Goal: Transaction & Acquisition: Subscribe to service/newsletter

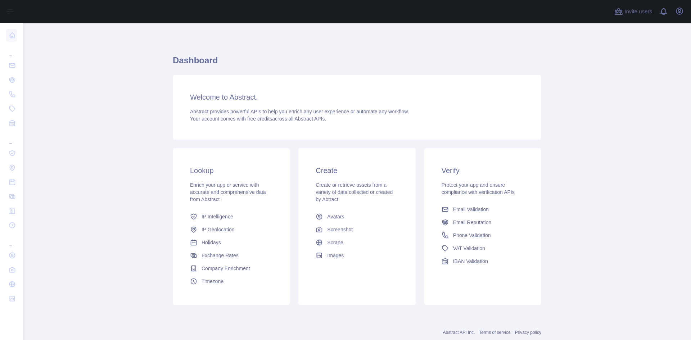
click at [143, 145] on main "Dashboard Welcome to Abstract. Abstract provides powerful APIs to help you enri…" at bounding box center [357, 181] width 668 height 317
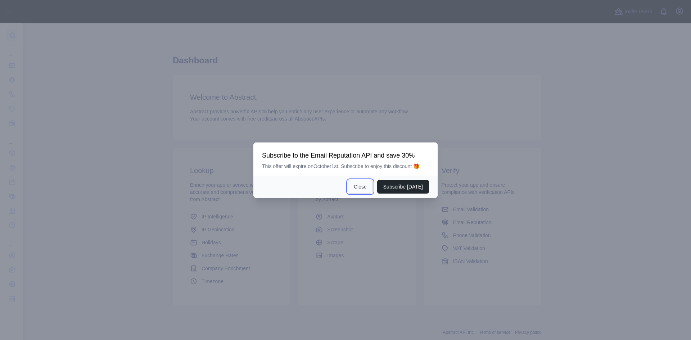
click at [368, 188] on button "Close" at bounding box center [360, 187] width 25 height 14
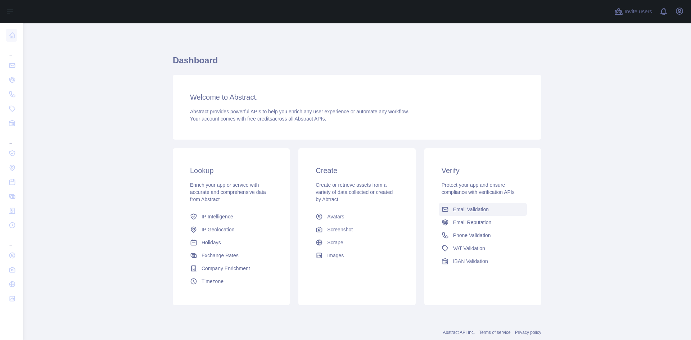
click at [467, 210] on span "Email Validation" at bounding box center [471, 209] width 36 height 7
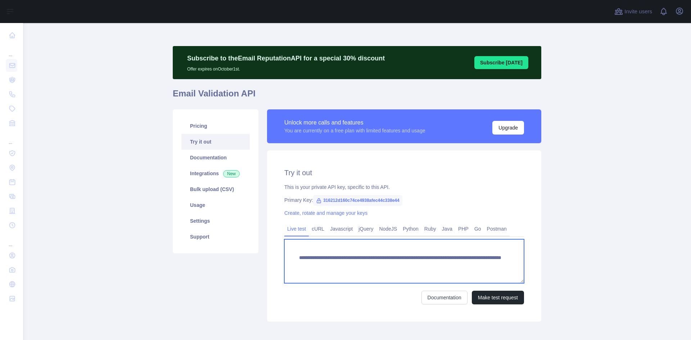
click at [430, 256] on textarea "**********" at bounding box center [404, 261] width 240 height 44
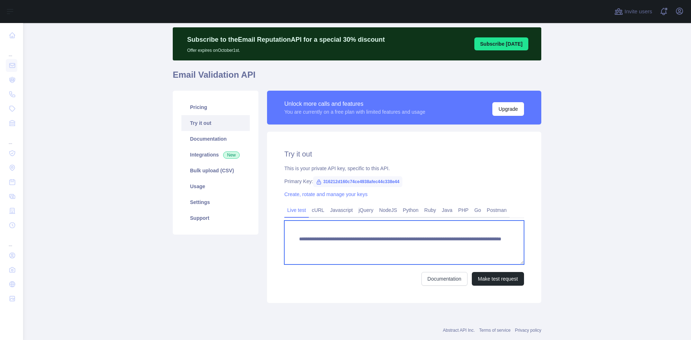
scroll to position [35, 0]
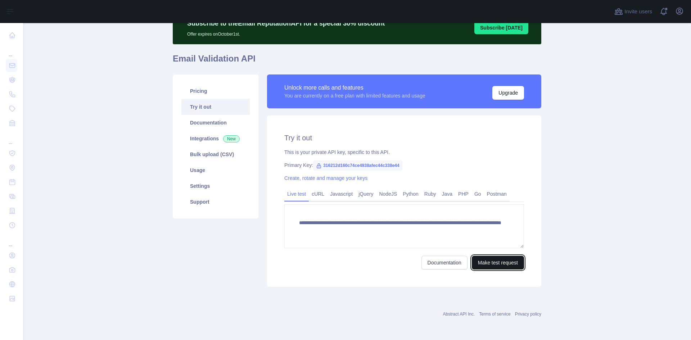
click at [497, 266] on button "Make test request" at bounding box center [498, 263] width 52 height 14
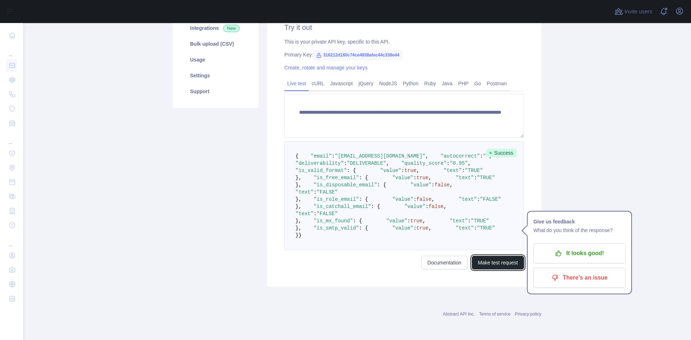
scroll to position [210, 0]
click at [386, 209] on pre "{ "email" : "[EMAIL_ADDRESS][DOMAIN_NAME]" , "autocorrect" : "" , "deliverabili…" at bounding box center [404, 195] width 240 height 109
click at [330, 229] on span ""is_smtp_valid"" at bounding box center [335, 228] width 45 height 6
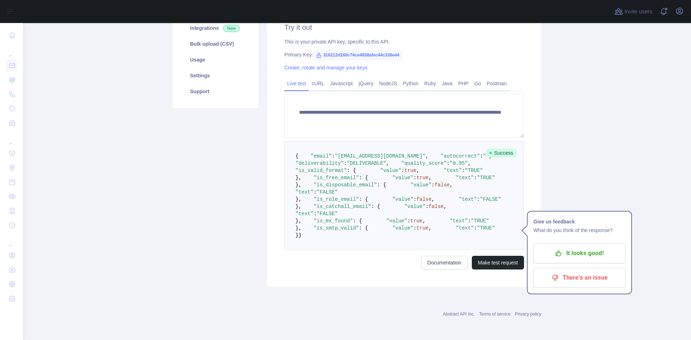
click at [365, 229] on pre "{ "email" : "[EMAIL_ADDRESS][DOMAIN_NAME]" , "autocorrect" : "" , "deliverabili…" at bounding box center [404, 195] width 240 height 109
click at [327, 203] on pre "{ "email" : "[EMAIL_ADDRESS][DOMAIN_NAME]" , "autocorrect" : "" , "deliverabili…" at bounding box center [404, 195] width 240 height 109
click at [332, 203] on pre "{ "email" : "[EMAIL_ADDRESS][DOMAIN_NAME]" , "autocorrect" : "" , "deliverabili…" at bounding box center [404, 195] width 240 height 109
click at [334, 218] on span ""is_mx_found"" at bounding box center [332, 221] width 39 height 6
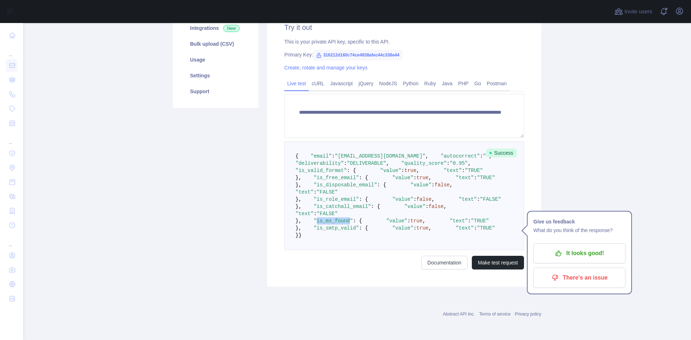
click at [334, 218] on span ""is_mx_found"" at bounding box center [332, 221] width 39 height 6
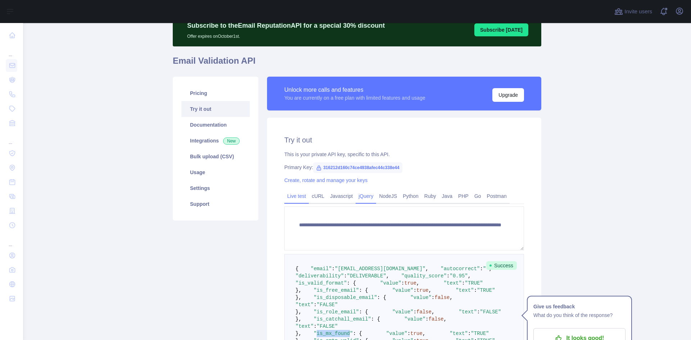
scroll to position [72, 0]
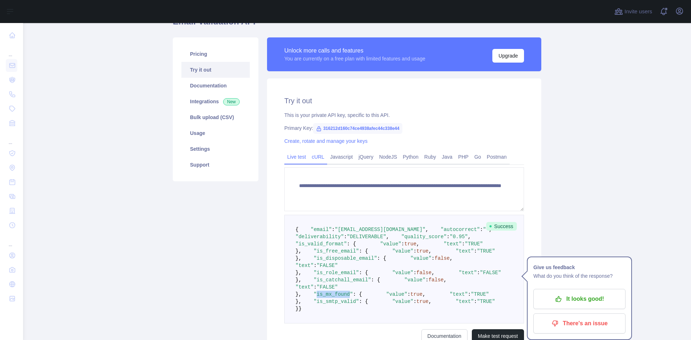
click at [316, 159] on link "cURL" at bounding box center [318, 157] width 18 height 12
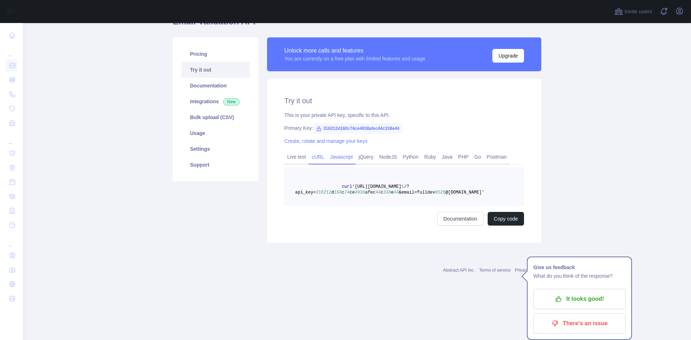
click at [336, 157] on link "Javascript" at bounding box center [341, 157] width 28 height 12
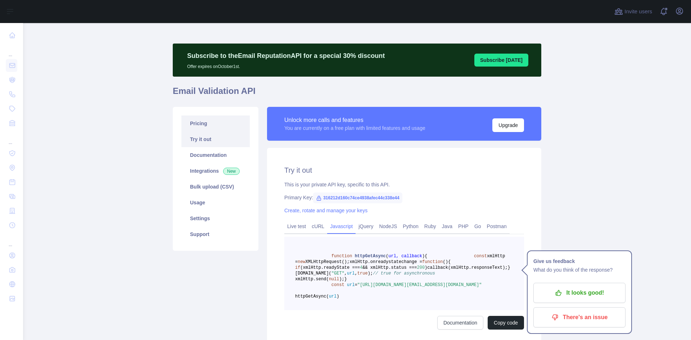
scroll to position [0, 0]
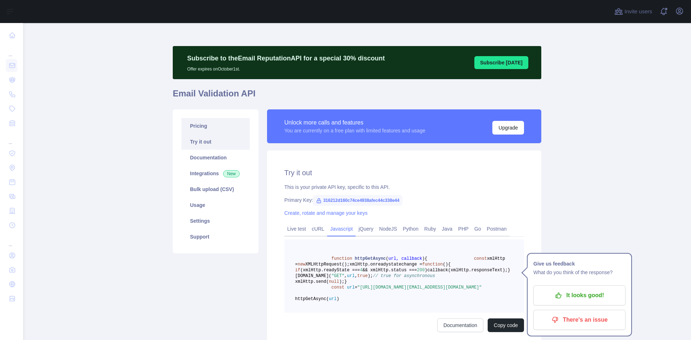
click at [234, 126] on link "Pricing" at bounding box center [215, 126] width 68 height 16
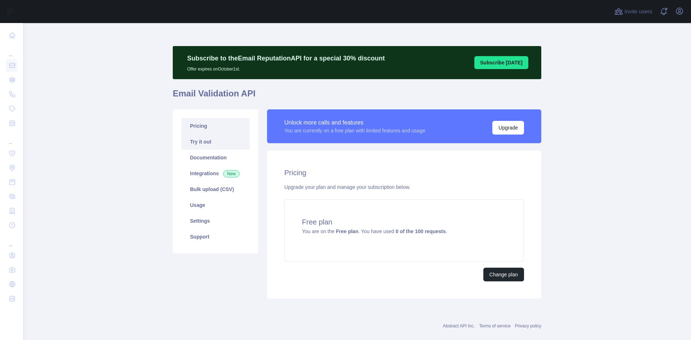
click at [213, 141] on link "Try it out" at bounding box center [215, 142] width 68 height 16
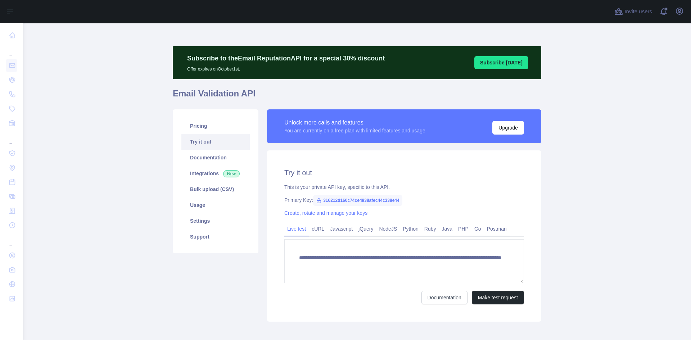
click at [223, 113] on div "Pricing Try it out Documentation Integrations New Bulk upload (CSV) Usage Setti…" at bounding box center [216, 181] width 86 height 144
click at [219, 118] on link "Pricing" at bounding box center [215, 126] width 68 height 16
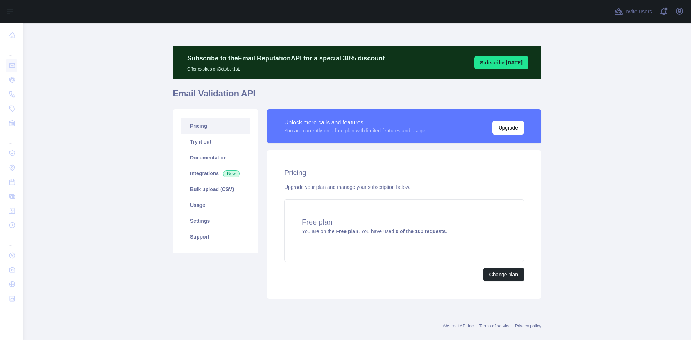
click at [502, 294] on div "Pricing Upgrade your plan and manage your subscription below. Free plan You are…" at bounding box center [404, 224] width 274 height 148
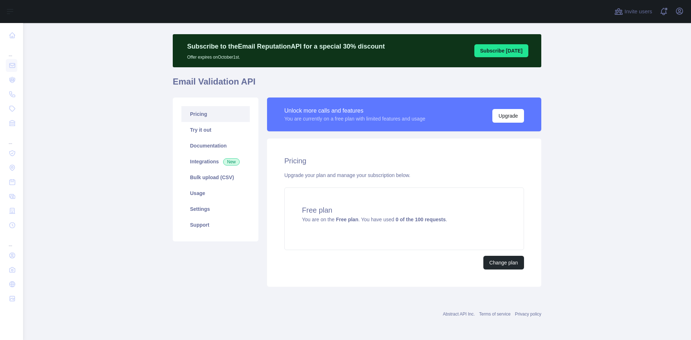
click at [472, 258] on div "Change plan" at bounding box center [404, 263] width 240 height 14
click at [511, 263] on button "Change plan" at bounding box center [503, 263] width 41 height 14
